Goal: Task Accomplishment & Management: Manage account settings

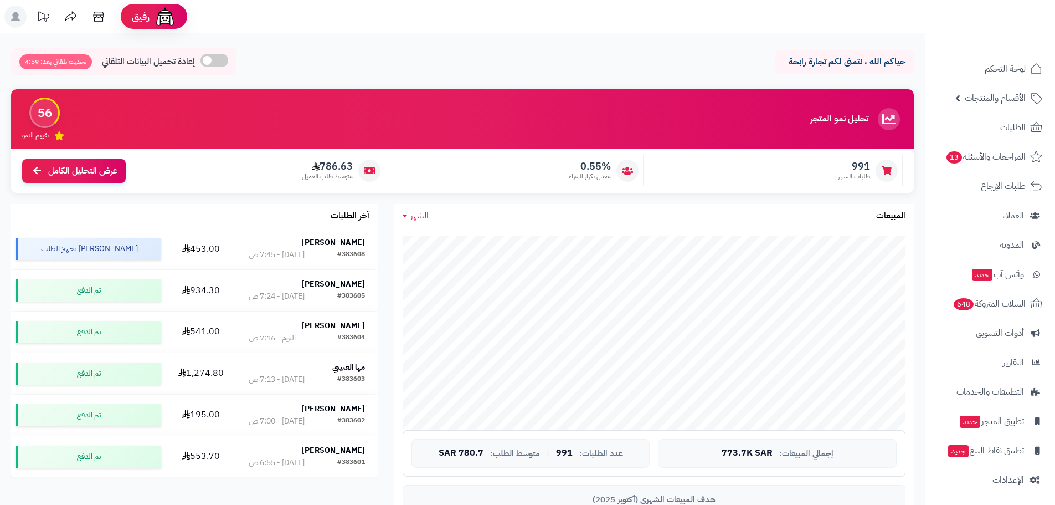
click at [419, 218] on span "الشهر" at bounding box center [419, 215] width 18 height 13
click at [444, 239] on link "اليوم" at bounding box center [438, 242] width 89 height 20
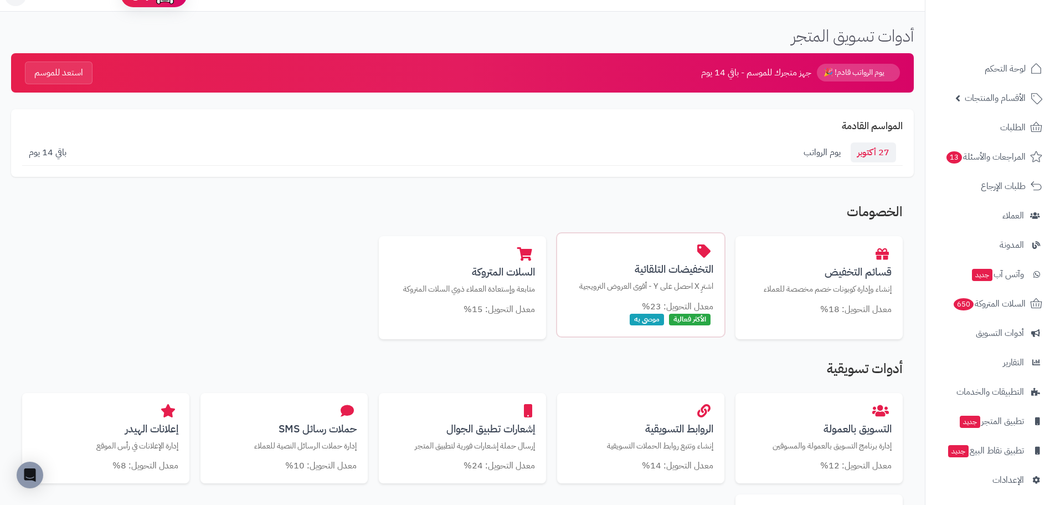
scroll to position [111, 0]
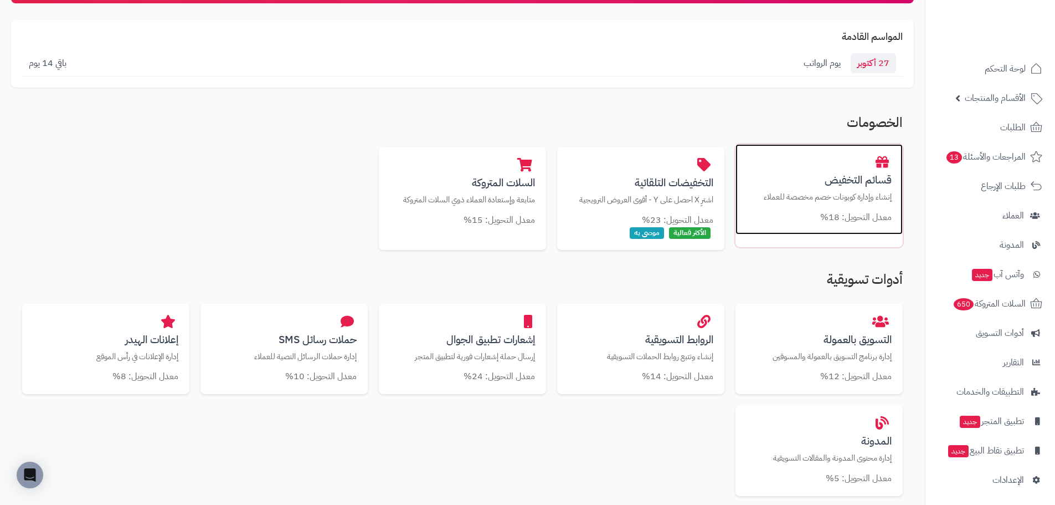
click at [851, 175] on h3 "قسائم التخفيض" at bounding box center [819, 180] width 145 height 12
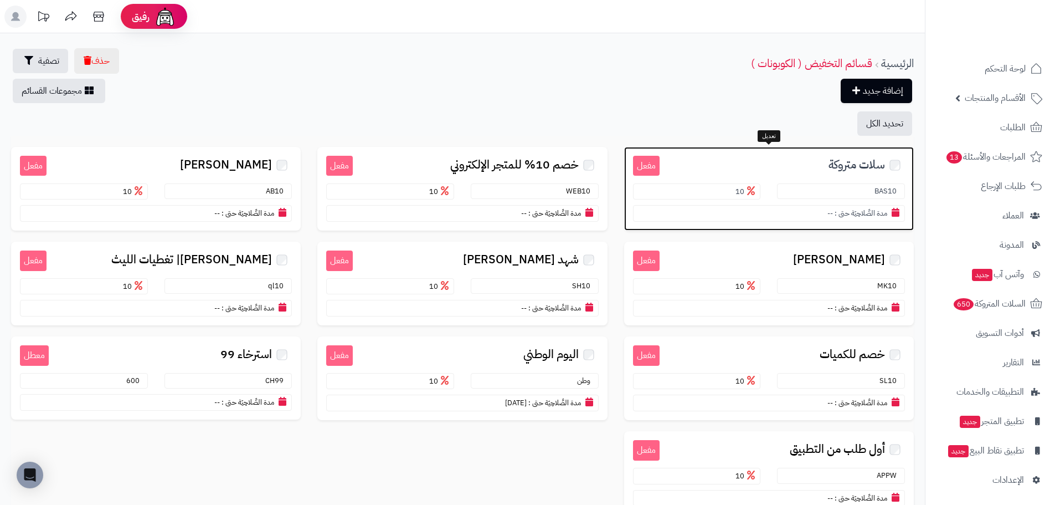
click at [850, 167] on span "سلات متروكة" at bounding box center [857, 164] width 56 height 13
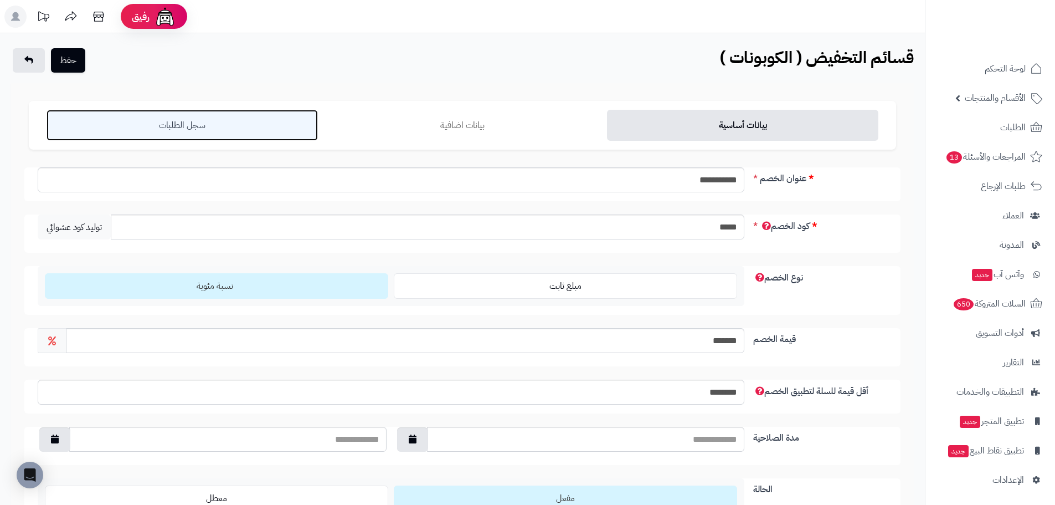
click at [226, 121] on link "سجل الطلبات" at bounding box center [182, 125] width 271 height 31
